Goal: Complete application form

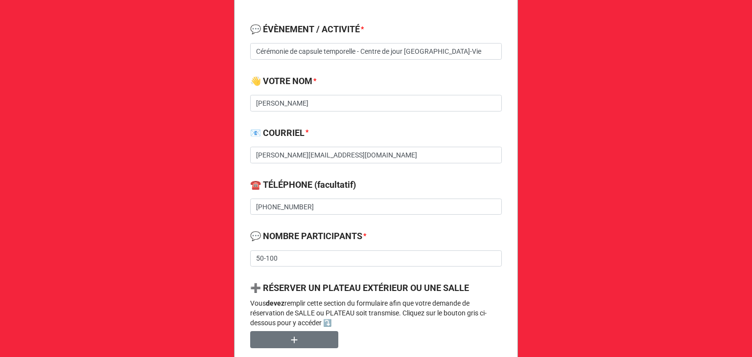
scroll to position [270, 0]
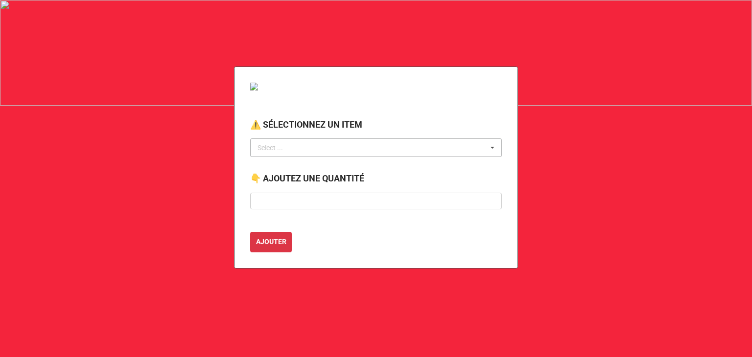
click at [315, 149] on div "Select ... No results found." at bounding box center [376, 148] width 252 height 19
type input "transpo"
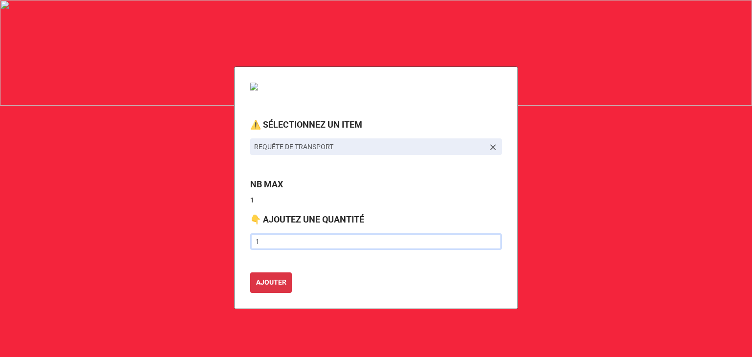
type input "1"
click at [250, 273] on button "AJOUTER" at bounding box center [271, 283] width 42 height 21
